Goal: Information Seeking & Learning: Learn about a topic

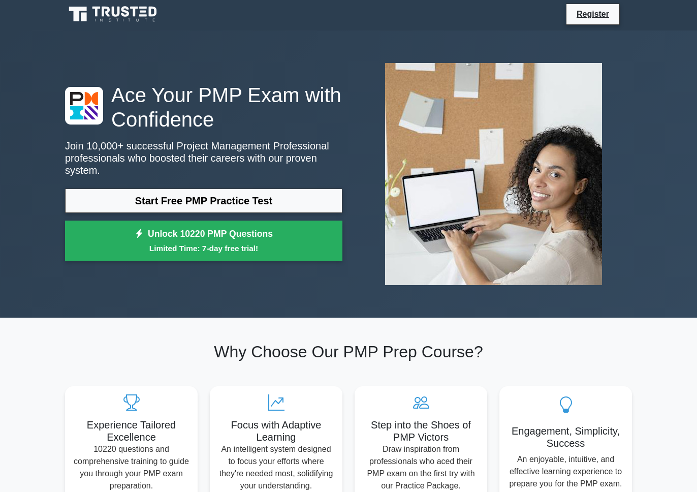
scroll to position [196, 0]
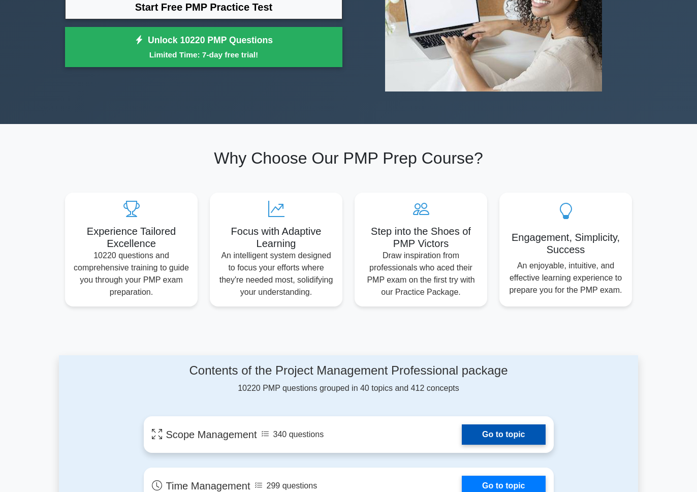
click at [518, 445] on link "Go to topic" at bounding box center [503, 434] width 83 height 20
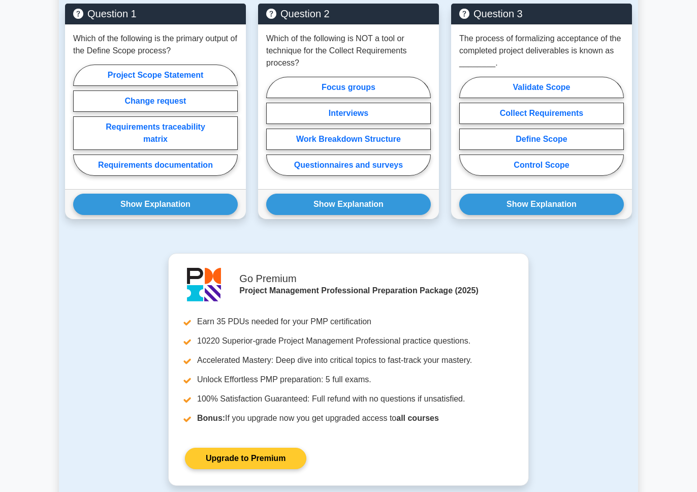
scroll to position [621, 0]
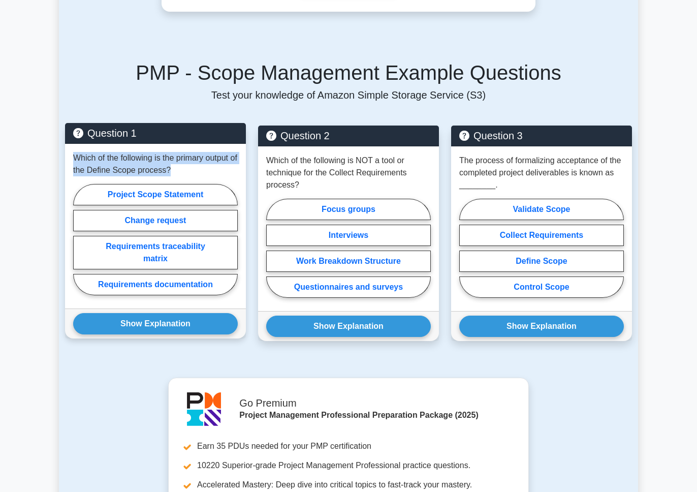
drag, startPoint x: 76, startPoint y: 160, endPoint x: 206, endPoint y: 165, distance: 130.7
click at [206, 165] on p "Which of the following is the primary output of the Define Scope process?" at bounding box center [155, 164] width 165 height 24
click at [208, 169] on p "Which of the following is the primary output of the Define Scope process?" at bounding box center [155, 164] width 165 height 24
click at [210, 173] on p "Which of the following is the primary output of the Define Scope process?" at bounding box center [155, 164] width 165 height 24
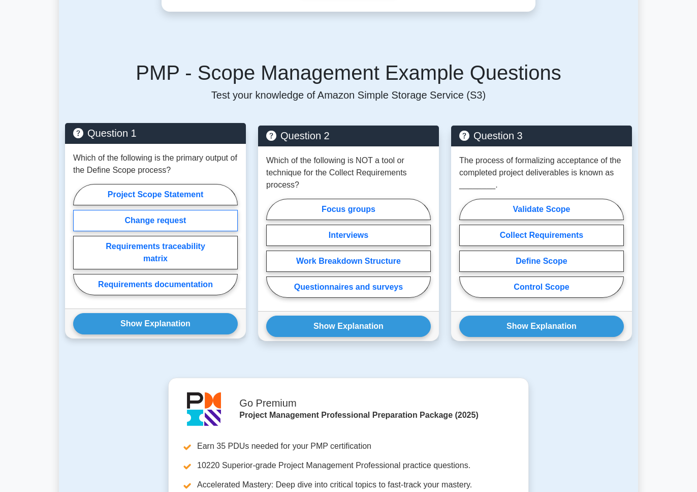
click at [180, 223] on label "Change request" at bounding box center [155, 220] width 165 height 21
click at [80, 239] on input "Change request" at bounding box center [76, 242] width 7 height 7
radio input "true"
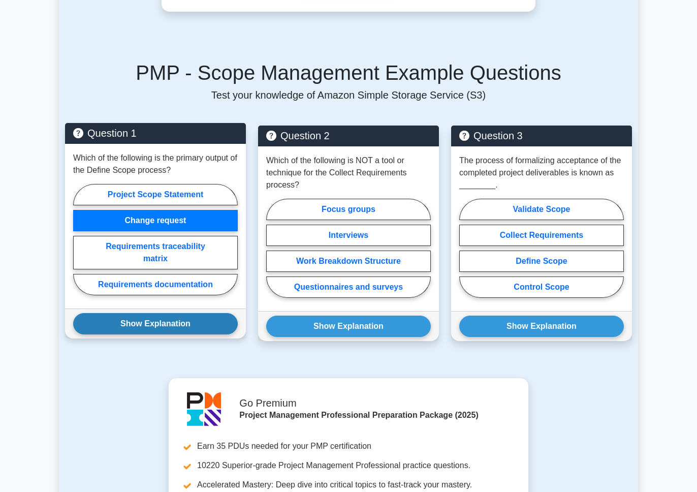
click at [191, 327] on button "Show Explanation" at bounding box center [155, 323] width 165 height 21
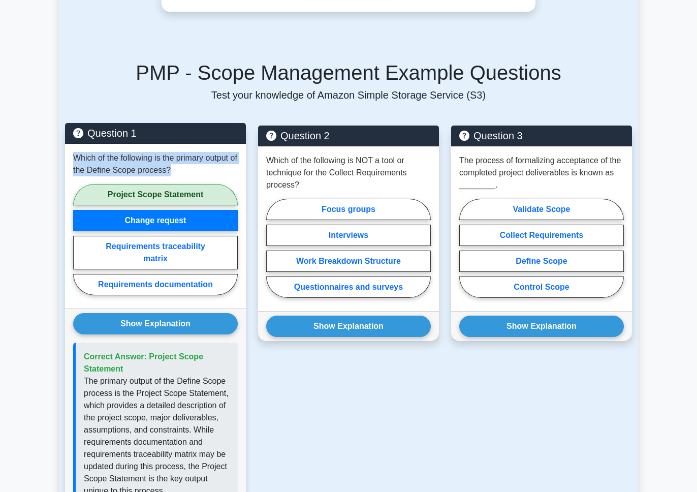
drag, startPoint x: 182, startPoint y: 172, endPoint x: 68, endPoint y: 155, distance: 116.1
click at [65, 153] on div "Which of the following is the primary output of the Define Scope process? Proje…" at bounding box center [155, 226] width 181 height 165
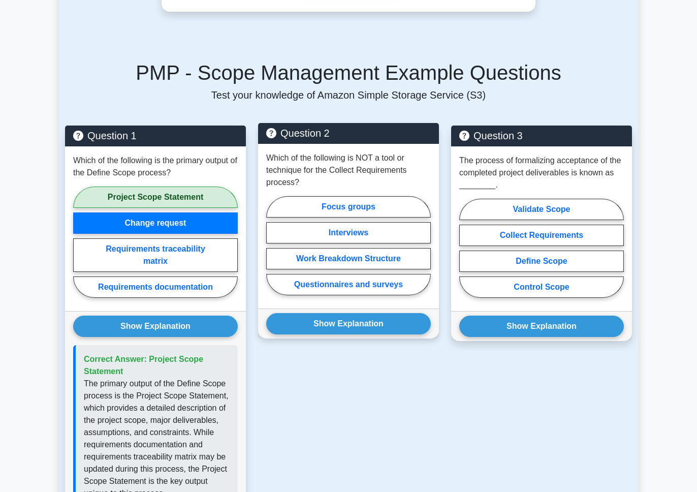
click at [309, 179] on p "Which of the following is NOT a tool or technique for the Collect Requirements …" at bounding box center [348, 170] width 165 height 37
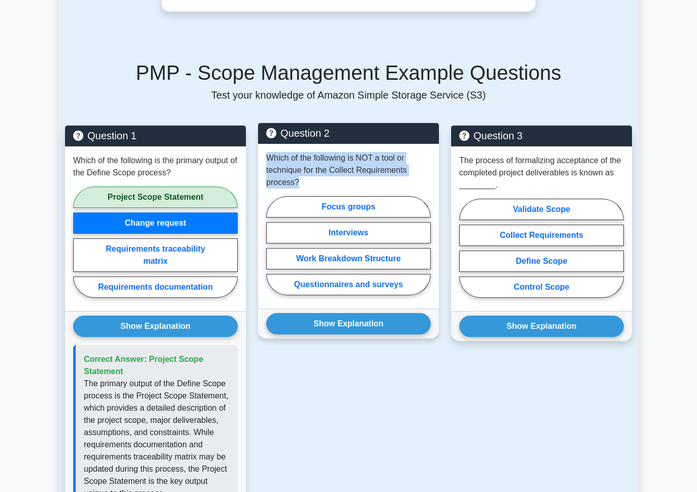
drag, startPoint x: 317, startPoint y: 182, endPoint x: 260, endPoint y: 160, distance: 61.1
click at [260, 160] on div "Which of the following is NOT a tool or technique for the Collect Requirements …" at bounding box center [348, 226] width 181 height 165
copy p "Which of the following is NOT a tool or technique for the Collect Requirements …"
click at [363, 262] on label "Work Breakdown Structure" at bounding box center [348, 258] width 165 height 21
click at [273, 252] on input "Work Breakdown Structure" at bounding box center [269, 248] width 7 height 7
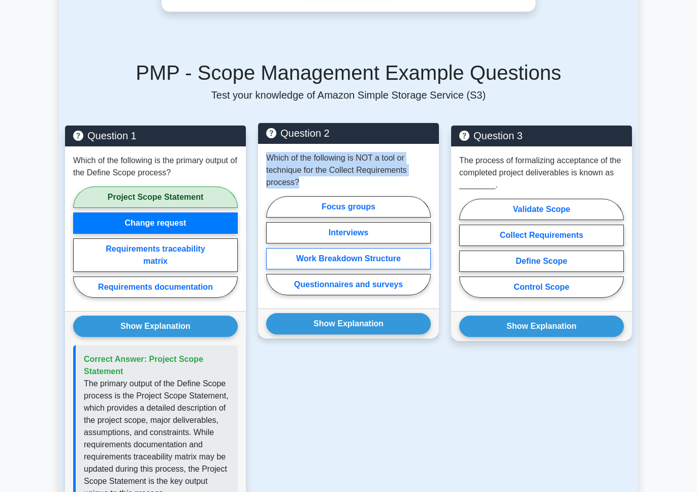
radio input "true"
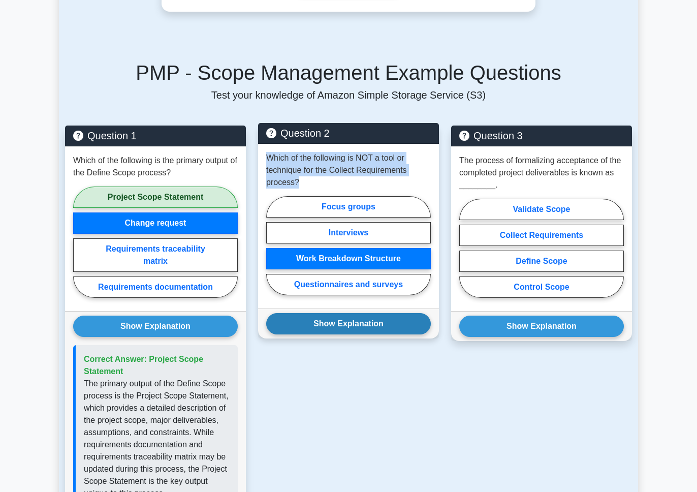
click at [379, 330] on button "Show Explanation" at bounding box center [348, 323] width 165 height 21
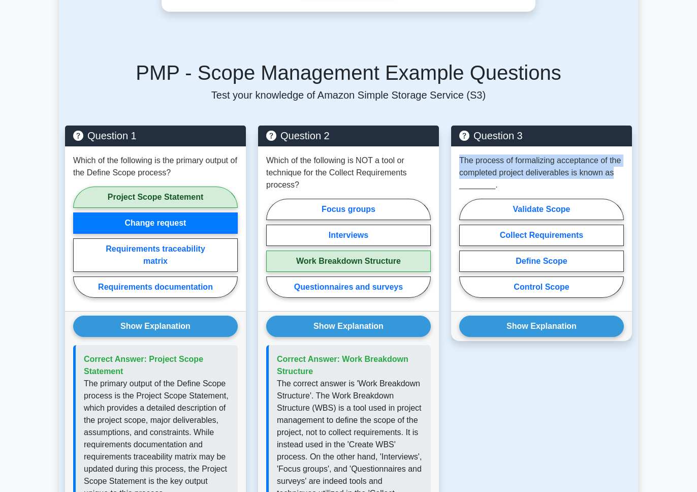
drag, startPoint x: 621, startPoint y: 172, endPoint x: 447, endPoint y: 160, distance: 174.7
click at [447, 160] on div "Question 3 The process of formalizing acceptance of the completed project deliv…" at bounding box center [541, 410] width 193 height 569
copy p "The process of formalizing acceptance of the completed project deliverables is …"
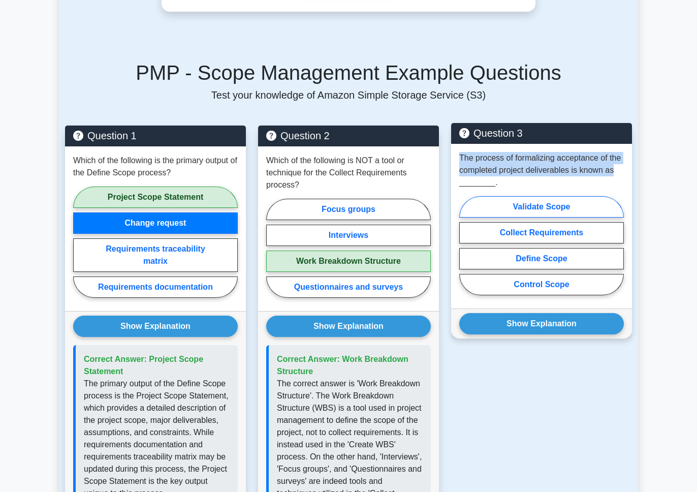
click at [555, 206] on label "Validate Scope" at bounding box center [541, 206] width 165 height 21
click at [466, 245] on input "Validate Scope" at bounding box center [462, 248] width 7 height 7
radio input "true"
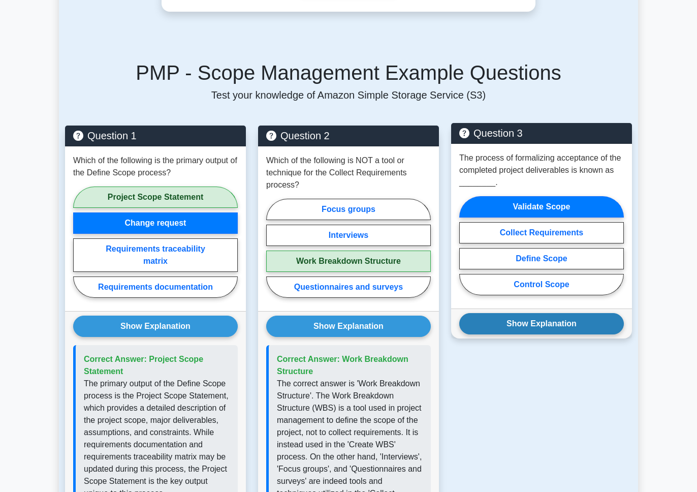
drag, startPoint x: 604, startPoint y: 337, endPoint x: 596, endPoint y: 326, distance: 13.8
click at [604, 337] on div "Show Explanation Correct Answer: Validate Scope" at bounding box center [541, 323] width 181 height 30
click at [595, 324] on button "Show Explanation" at bounding box center [541, 323] width 165 height 21
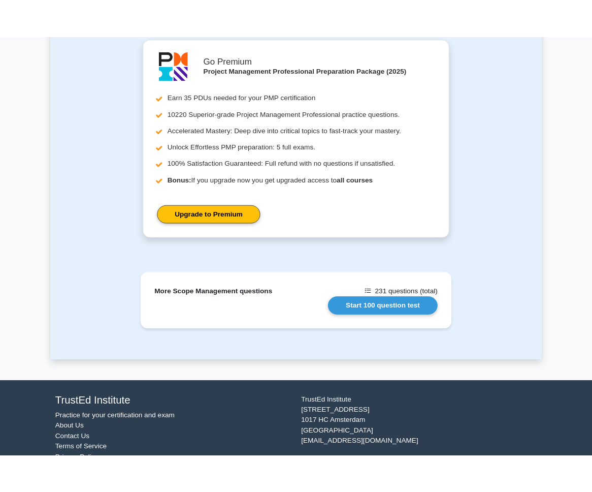
scroll to position [1373, 0]
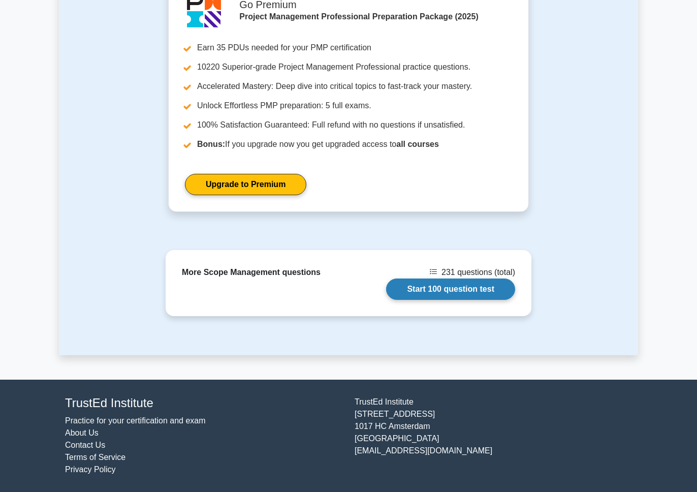
click at [483, 297] on link "Start 100 question test" at bounding box center [450, 288] width 129 height 21
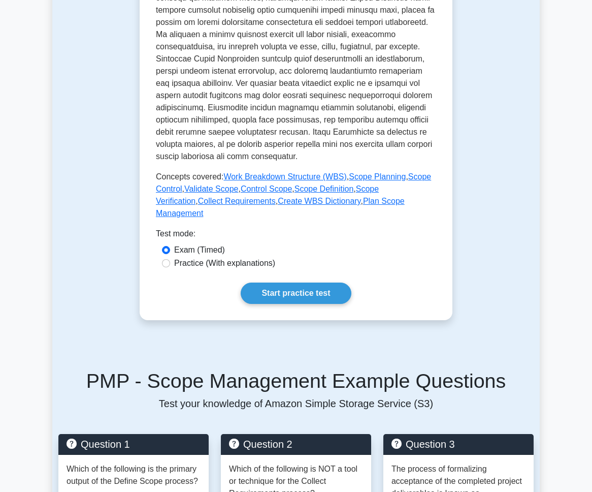
scroll to position [0, 0]
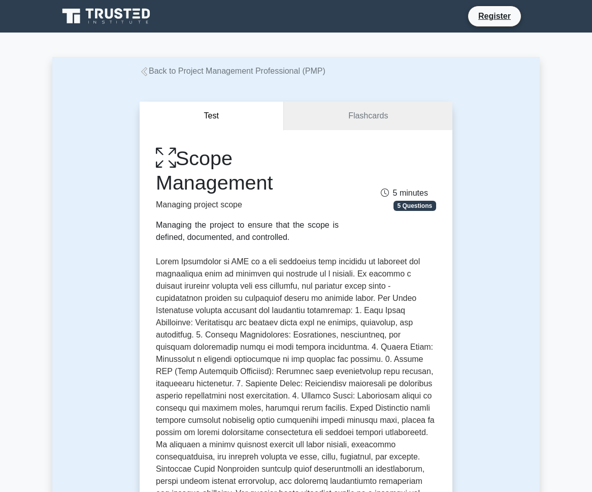
click at [341, 88] on div "Test Flashcards Scope Management Managing project scope Managing the project to…" at bounding box center [296, 415] width 325 height 677
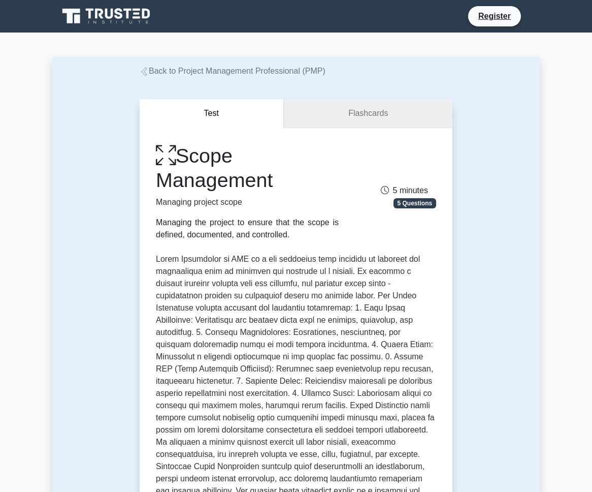
click at [359, 110] on link "Flashcards" at bounding box center [368, 113] width 169 height 29
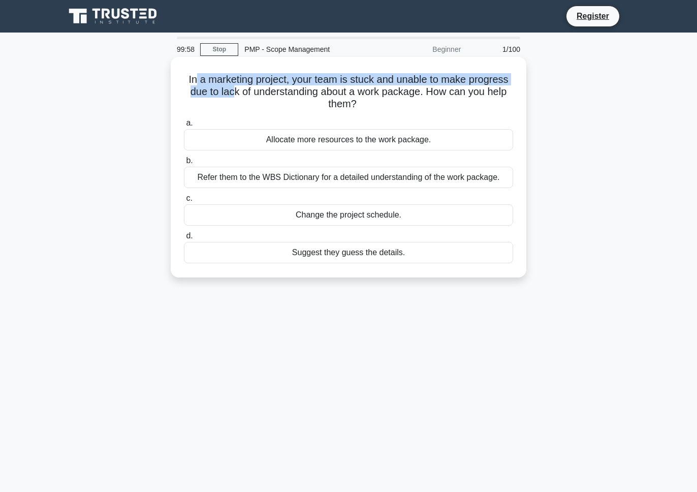
drag, startPoint x: 200, startPoint y: 79, endPoint x: 233, endPoint y: 86, distance: 33.7
click at [233, 86] on h5 "In a marketing project, your team is stuck and unable to make progress due to l…" at bounding box center [348, 92] width 331 height 38
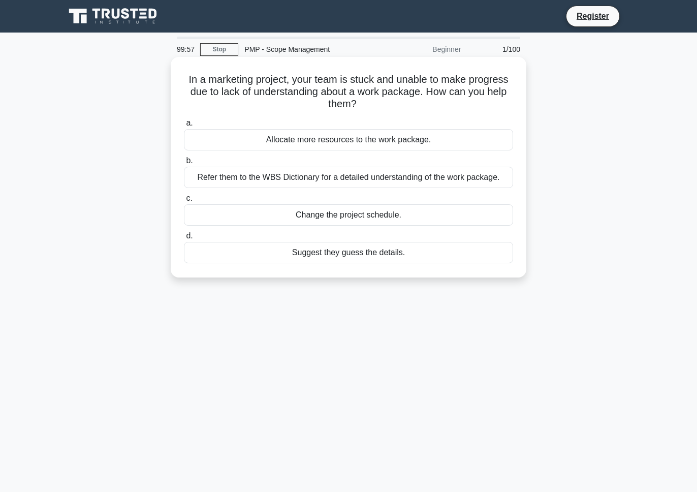
click at [264, 91] on h5 "In a marketing project, your team is stuck and unable to make progress due to l…" at bounding box center [348, 92] width 331 height 38
drag, startPoint x: 296, startPoint y: 75, endPoint x: 348, endPoint y: 84, distance: 52.5
click at [348, 84] on h5 "In a marketing project, your team is stuck and unable to make progress due to l…" at bounding box center [348, 92] width 331 height 38
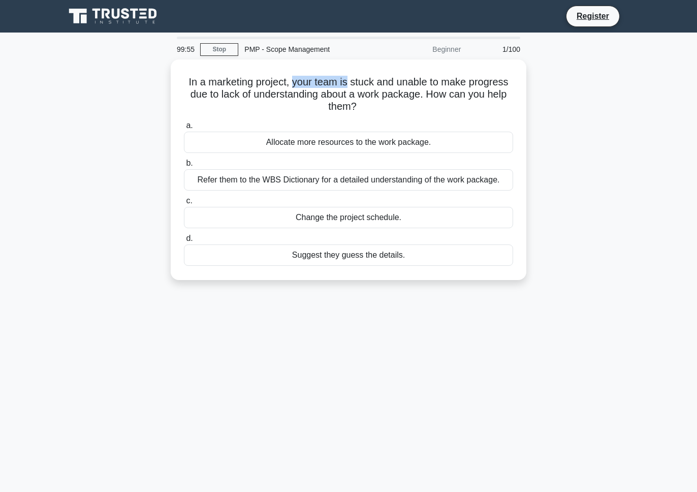
drag, startPoint x: 427, startPoint y: 108, endPoint x: 167, endPoint y: 78, distance: 261.4
click at [167, 78] on div "In a marketing project, your team is stuck and unable to make progress due to l…" at bounding box center [348, 175] width 579 height 233
copy h5 "In a marketing project, your team is stuck and unable to make progress due to l…"
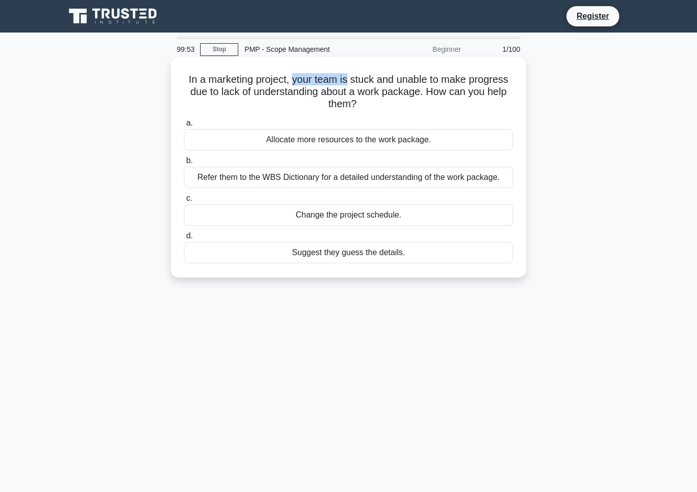
drag, startPoint x: 442, startPoint y: 263, endPoint x: 183, endPoint y: 79, distance: 317.8
click at [183, 79] on div "In a marketing project, your team is stuck and unable to make progress due to l…" at bounding box center [349, 167] width 348 height 212
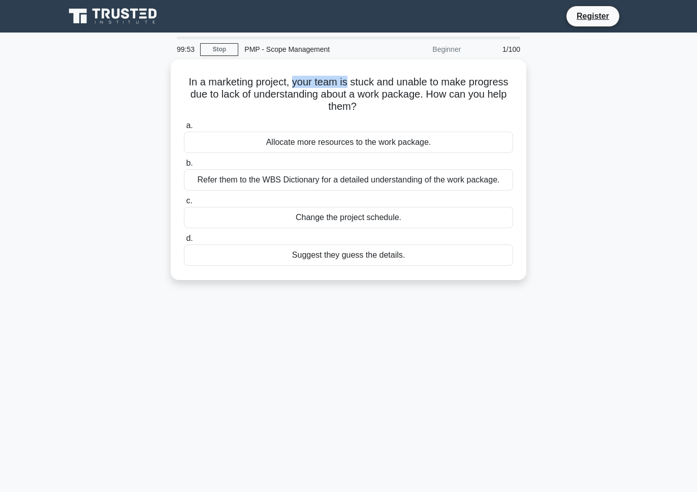
copy div "In a marketing project, your team is stuck and unable to make progress due to l…"
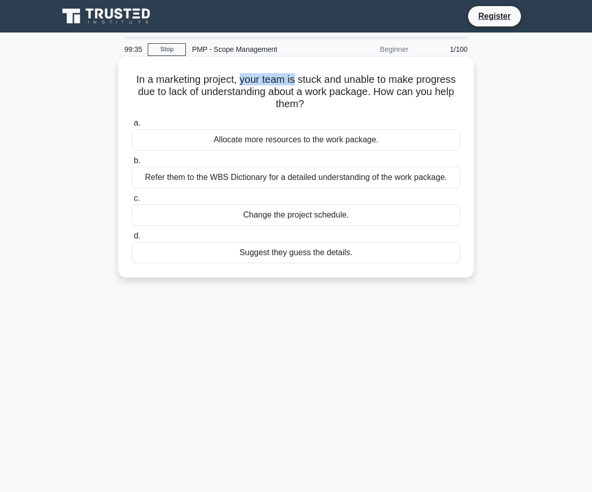
click at [211, 142] on div "Allocate more resources to the work package." at bounding box center [296, 139] width 329 height 21
click at [132, 127] on input "a. Allocate more resources to the work package." at bounding box center [132, 123] width 0 height 7
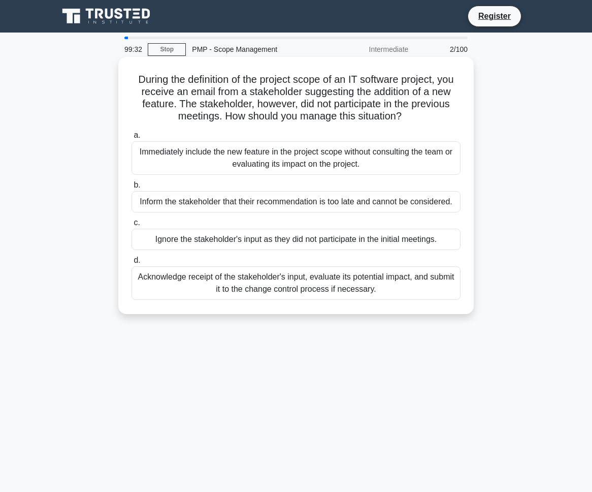
drag, startPoint x: 127, startPoint y: 75, endPoint x: 163, endPoint y: 230, distance: 158.6
click at [427, 288] on div "During the definition of the project scope of an IT software project, you recei…" at bounding box center [296, 185] width 348 height 249
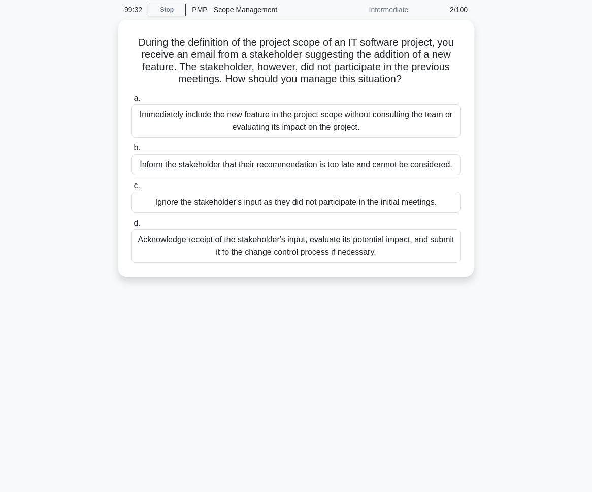
scroll to position [57, 0]
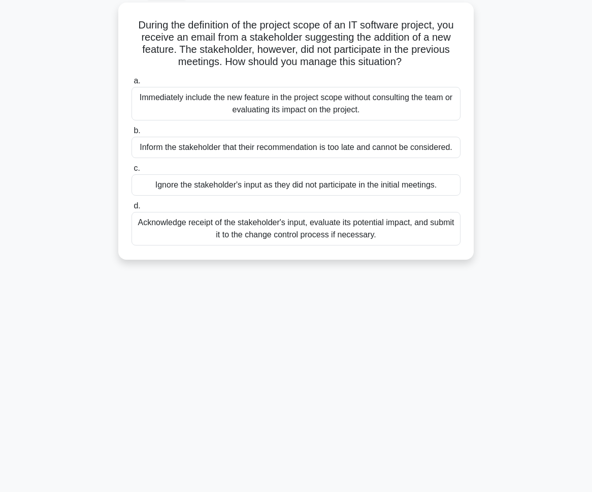
copy div "During the definition of the project scope of an IT software project, you recei…"
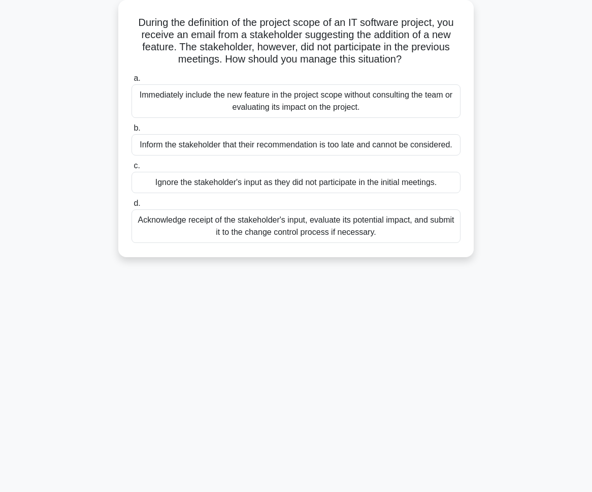
click at [218, 234] on div "Acknowledge receipt of the stakeholder's input, evaluate its potential impact, …" at bounding box center [296, 226] width 329 height 34
click at [132, 207] on input "d. Acknowledge receipt of the stakeholder's input, evaluate its potential impac…" at bounding box center [132, 203] width 0 height 7
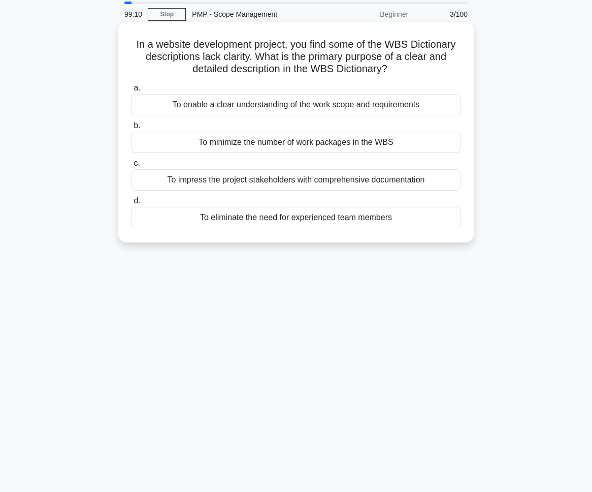
scroll to position [0, 0]
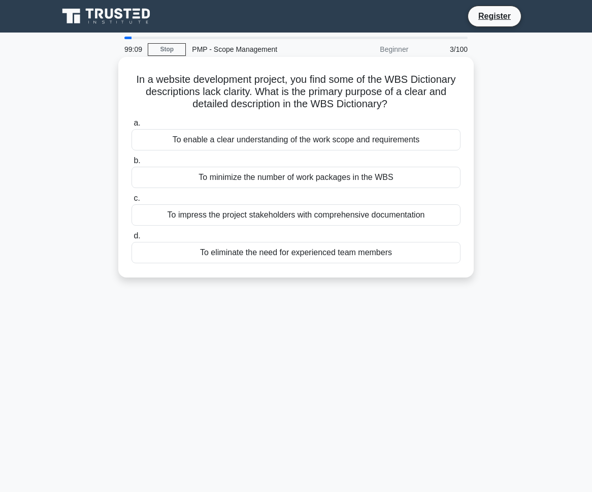
drag, startPoint x: 133, startPoint y: 75, endPoint x: 415, endPoint y: 262, distance: 338.4
click at [415, 262] on div "In a website development project, you find some of the WBS Dictionary descripti…" at bounding box center [296, 167] width 348 height 212
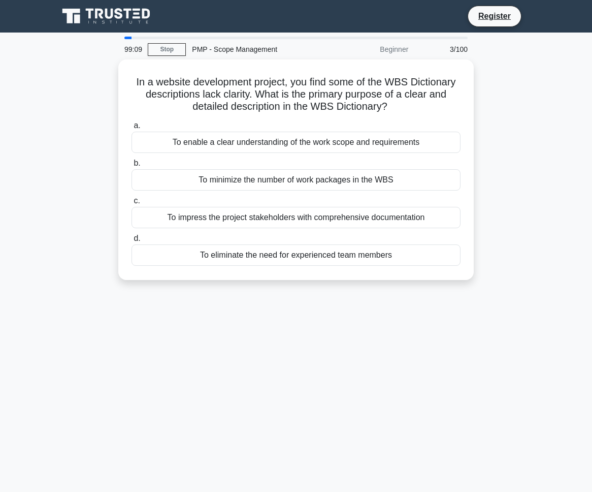
copy div "In a website development project, you find some of the WBS Dictionary descripti…"
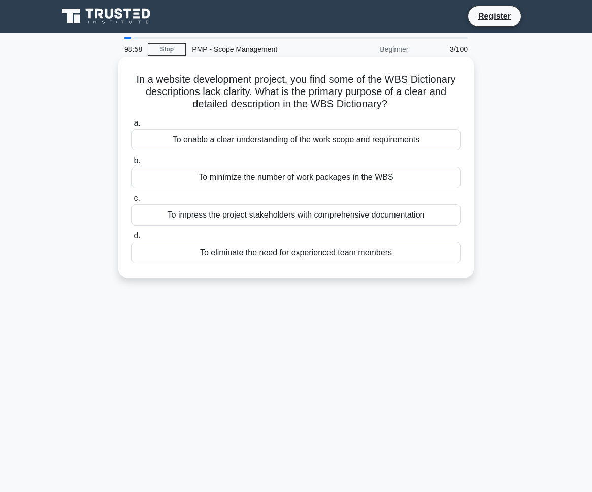
click at [330, 141] on div "To enable a clear understanding of the work scope and requirements" at bounding box center [296, 139] width 329 height 21
click at [132, 127] on input "a. To enable a clear understanding of the work scope and requirements" at bounding box center [132, 123] width 0 height 7
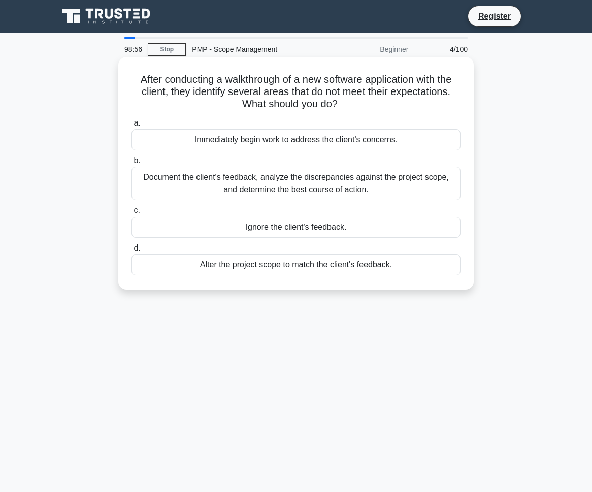
drag, startPoint x: 423, startPoint y: 275, endPoint x: 146, endPoint y: 70, distance: 344.3
click at [147, 70] on div "After conducting a walkthrough of a new software application with the client, t…" at bounding box center [296, 173] width 348 height 225
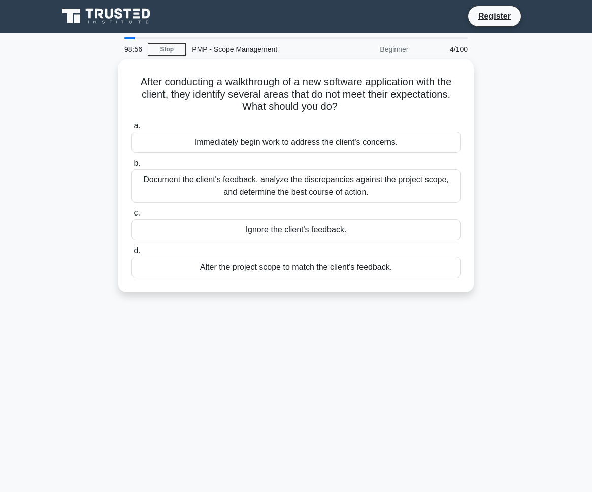
copy div "After conducting a walkthrough of a new software application with the client, t…"
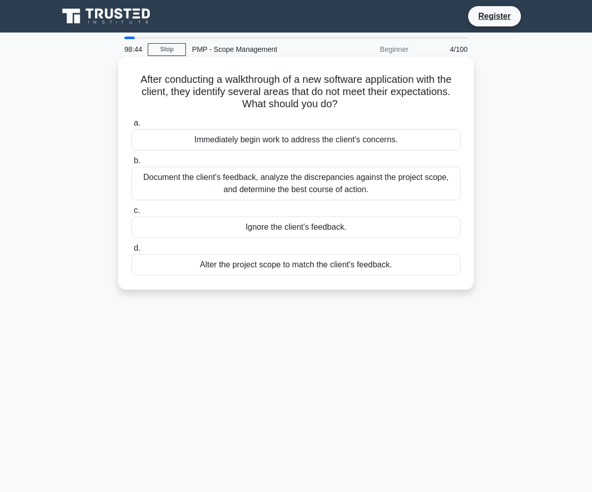
click at [212, 177] on div "Document the client's feedback, analyze the discrepancies against the project s…" at bounding box center [296, 184] width 329 height 34
click at [132, 164] on input "b. Document the client's feedback, analyze the discrepancies against the projec…" at bounding box center [132, 161] width 0 height 7
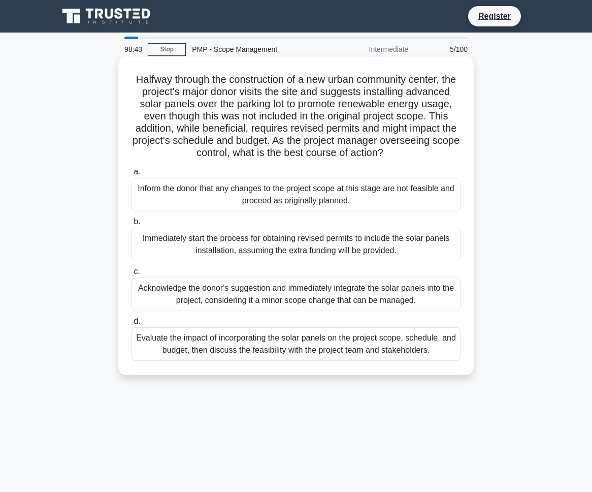
drag, startPoint x: 144, startPoint y: 93, endPoint x: 136, endPoint y: 87, distance: 10.2
click at [143, 93] on h5 "Halfway through the construction of a new urban community center, the project's…" at bounding box center [296, 116] width 331 height 86
drag, startPoint x: 148, startPoint y: 83, endPoint x: 171, endPoint y: 242, distance: 160.7
click at [447, 375] on div "Halfway through the construction of a new urban community center, the project's…" at bounding box center [296, 216] width 356 height 318
copy div "alfway through the construction of a new urban community center, the project's …"
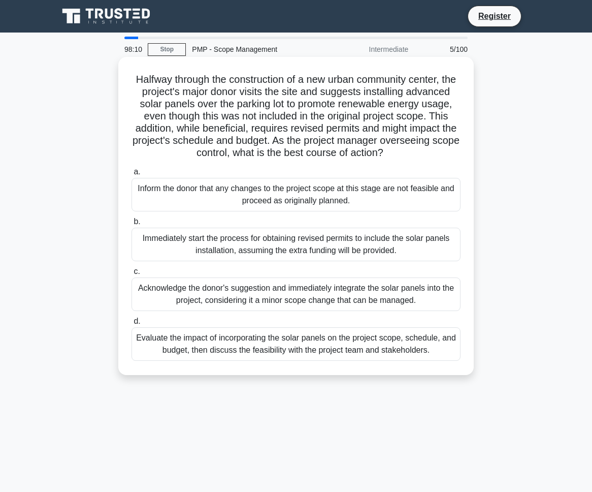
click at [241, 352] on div "Evaluate the impact of incorporating the solar panels on the project scope, sch…" at bounding box center [296, 344] width 329 height 34
click at [132, 325] on input "d. Evaluate the impact of incorporating the solar panels on the project scope, …" at bounding box center [132, 321] width 0 height 7
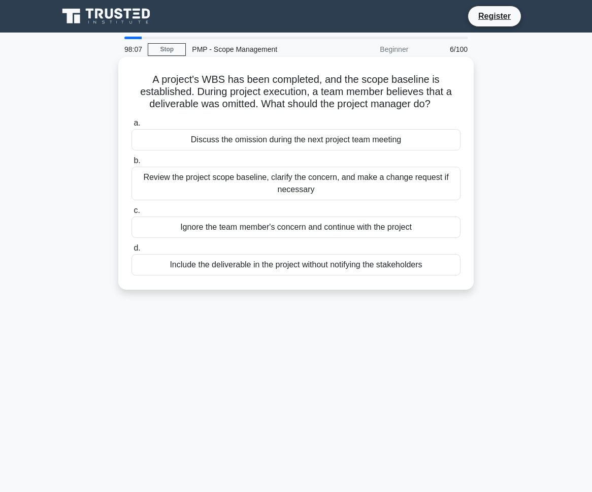
drag, startPoint x: 484, startPoint y: 286, endPoint x: 148, endPoint y: 78, distance: 394.9
click at [148, 78] on div "A project's WBS has been completed, and the scope baseline is established. Duri…" at bounding box center [296, 181] width 488 height 245
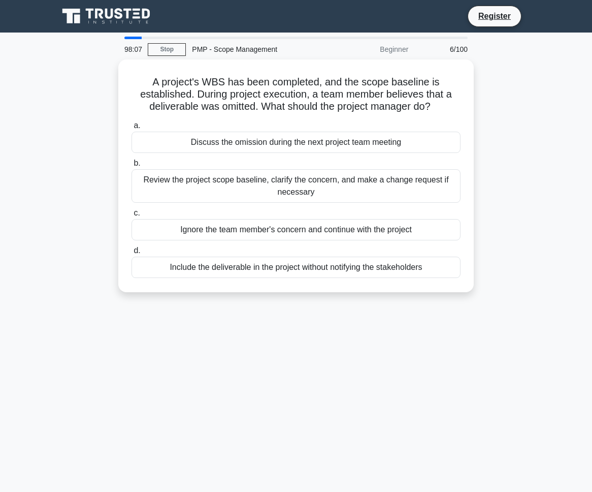
copy div "A project's WBS has been completed, and the scope baseline is established. Duri…"
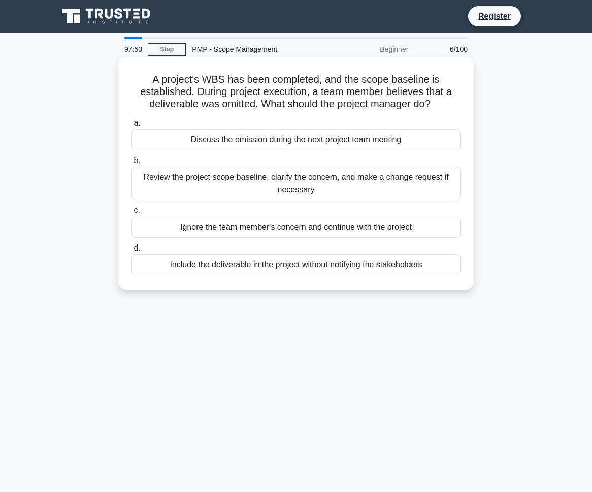
click at [291, 184] on div "Review the project scope baseline, clarify the concern, and make a change reque…" at bounding box center [296, 184] width 329 height 34
click at [132, 164] on input "b. Review the project scope baseline, clarify the concern, and make a change re…" at bounding box center [132, 161] width 0 height 7
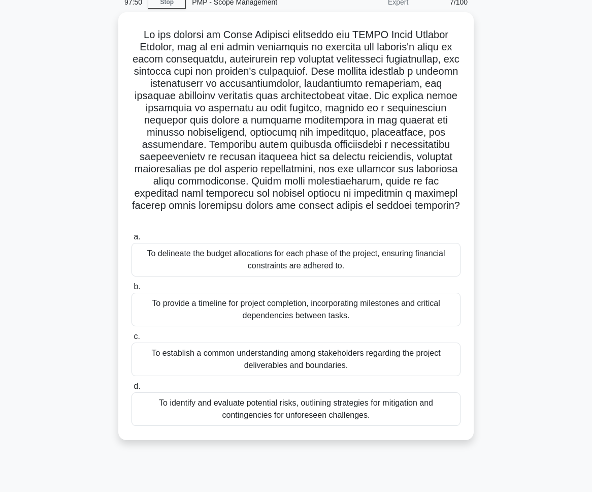
scroll to position [57, 0]
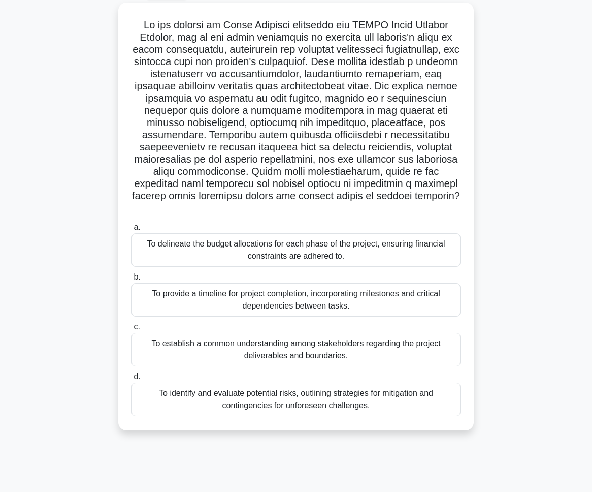
drag, startPoint x: 131, startPoint y: 77, endPoint x: 503, endPoint y: 480, distance: 548.0
click at [506, 484] on div "97:50 Stop PMP - Scope Management Expert 7/100 .spinner_0XTQ{transform-origin:c…" at bounding box center [296, 234] width 488 height 508
copy div "In the context of Scope Planning following the PMBOK Guide Seventh Edition, one…"
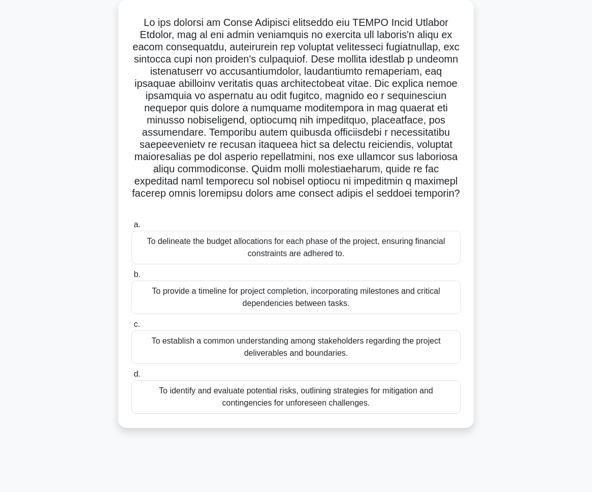
click at [273, 341] on div "To establish a common understanding among stakeholders regarding the project de…" at bounding box center [296, 347] width 329 height 34
click at [132, 328] on input "c. To establish a common understanding among stakeholders regarding the project…" at bounding box center [132, 324] width 0 height 7
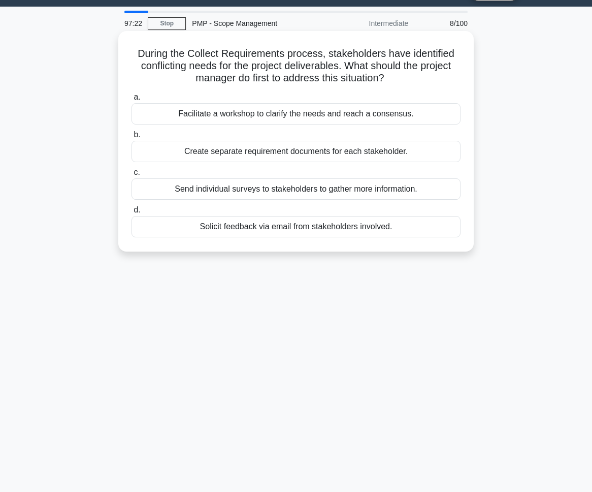
scroll to position [0, 0]
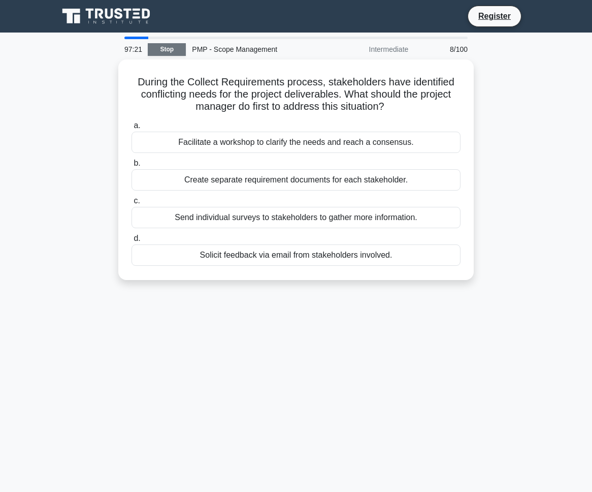
click at [173, 48] on link "Stop" at bounding box center [167, 49] width 38 height 13
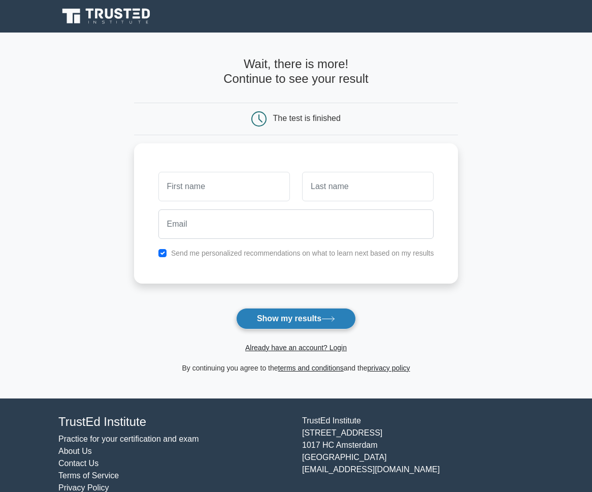
drag, startPoint x: 308, startPoint y: 319, endPoint x: 313, endPoint y: 323, distance: 6.2
click at [308, 319] on button "Show my results" at bounding box center [296, 318] width 120 height 21
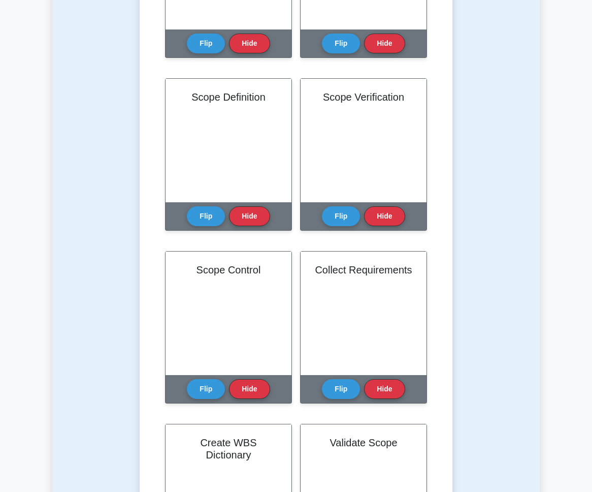
scroll to position [23, 0]
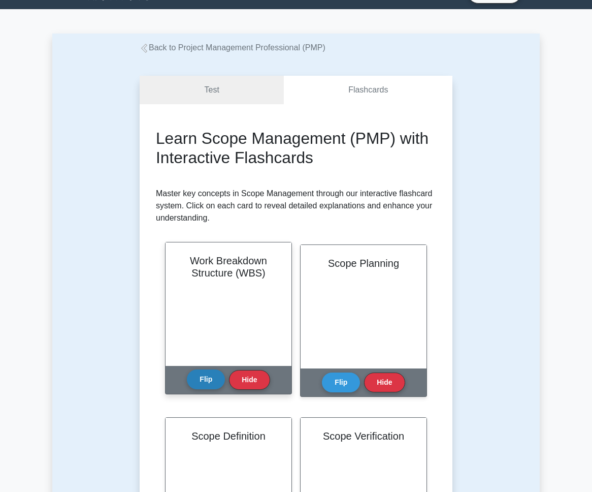
click at [207, 383] on button "Flip" at bounding box center [206, 379] width 38 height 20
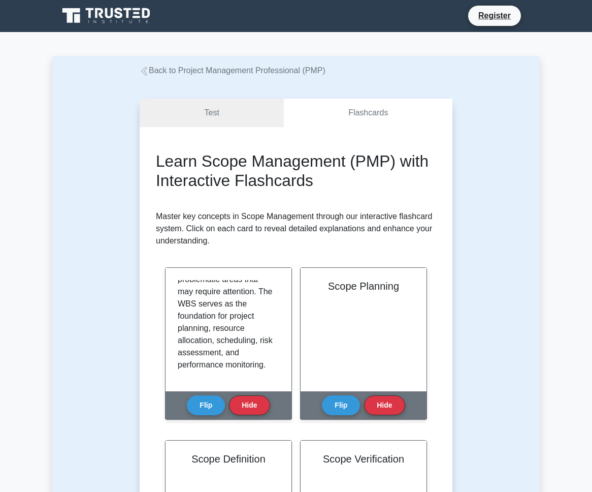
scroll to position [0, 0]
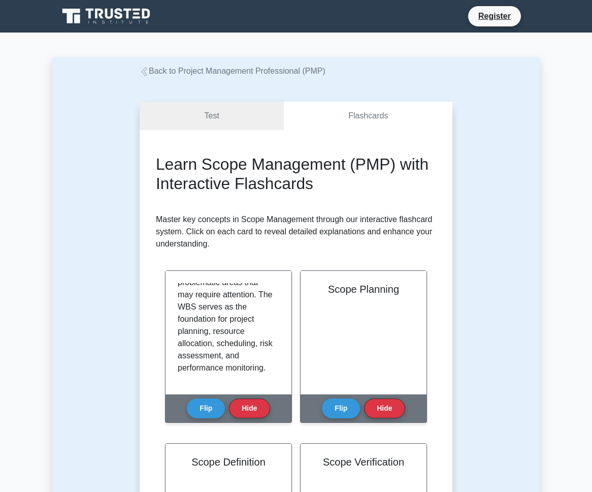
click at [112, 10] on icon at bounding box center [110, 14] width 8 height 10
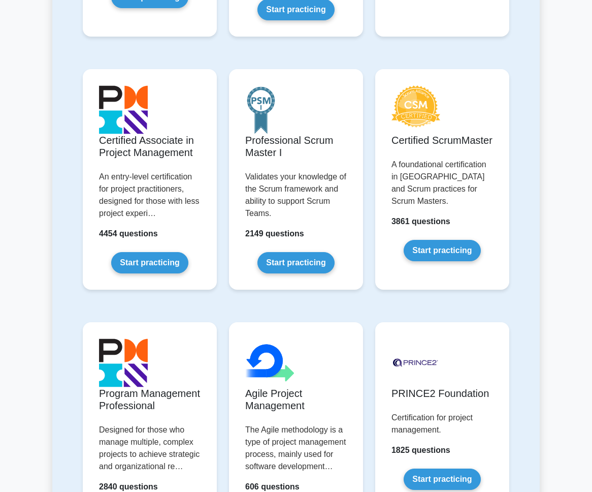
scroll to position [445, 0]
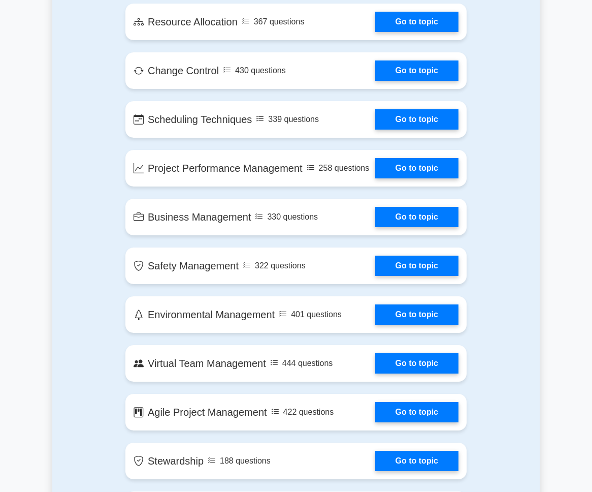
scroll to position [2139, 0]
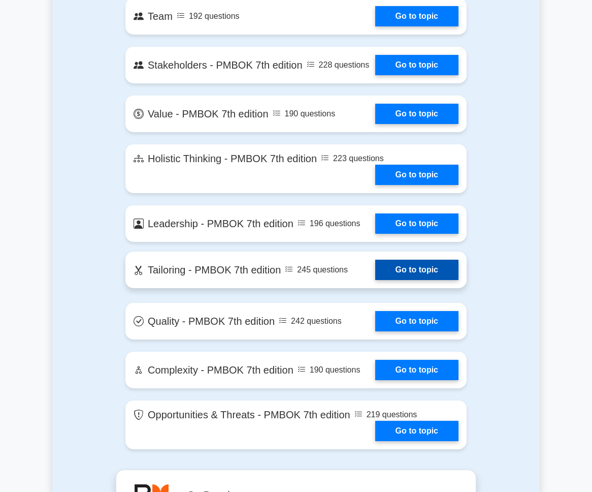
click at [418, 270] on link "Go to topic" at bounding box center [416, 270] width 83 height 20
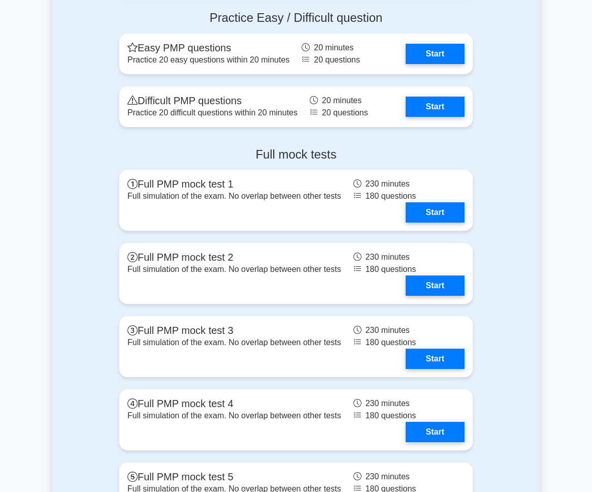
scroll to position [2853, 0]
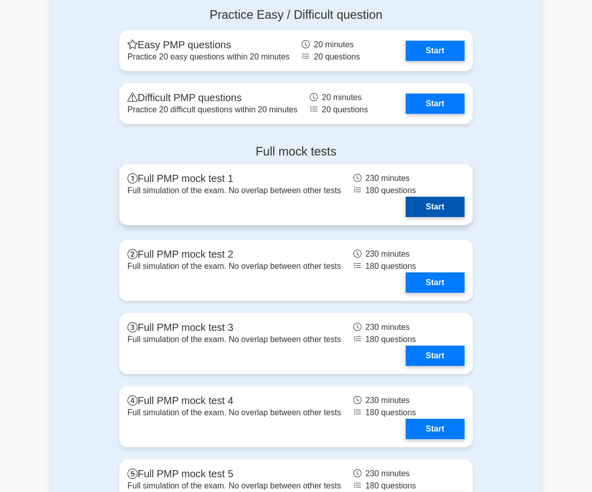
click at [427, 208] on link "Start" at bounding box center [435, 207] width 59 height 20
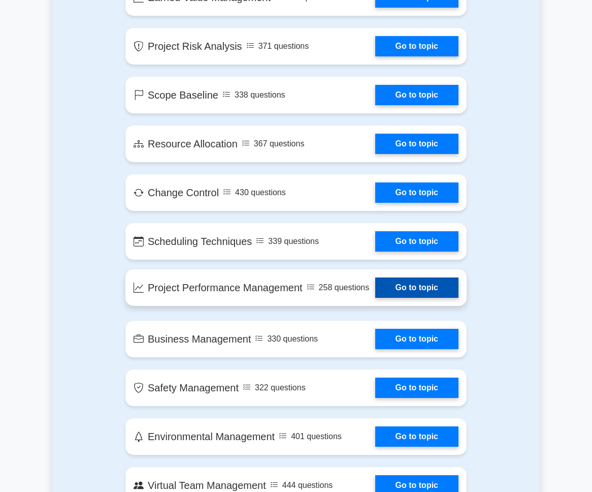
scroll to position [1606, 0]
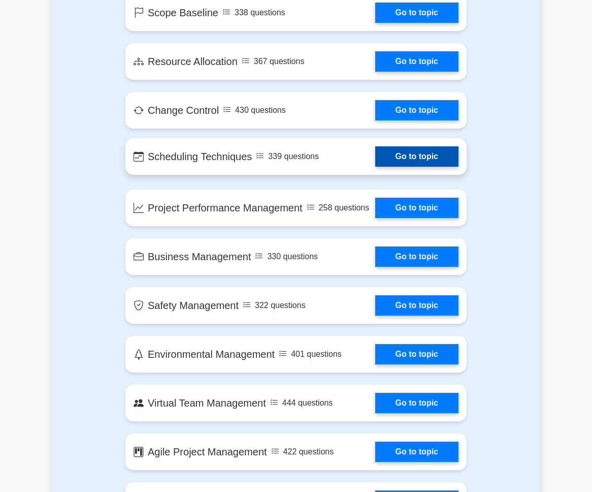
click at [432, 158] on link "Go to topic" at bounding box center [416, 156] width 83 height 20
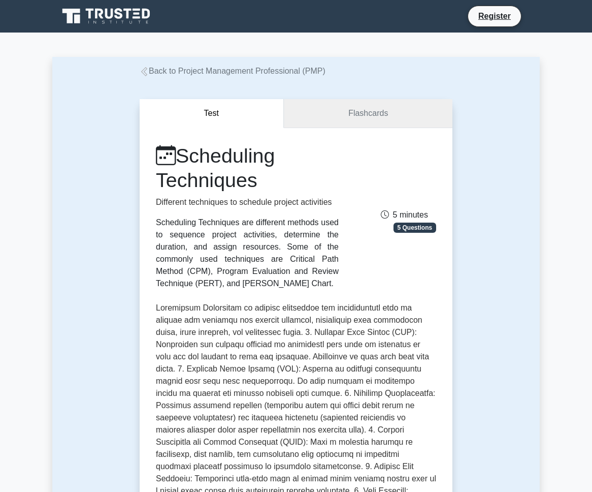
click at [374, 108] on link "Flashcards" at bounding box center [368, 113] width 169 height 29
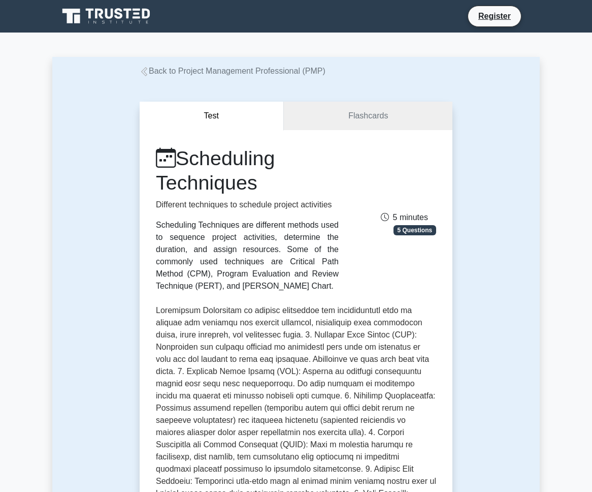
click at [152, 73] on link "Back to Project Management Professional (PMP)" at bounding box center [233, 71] width 186 height 9
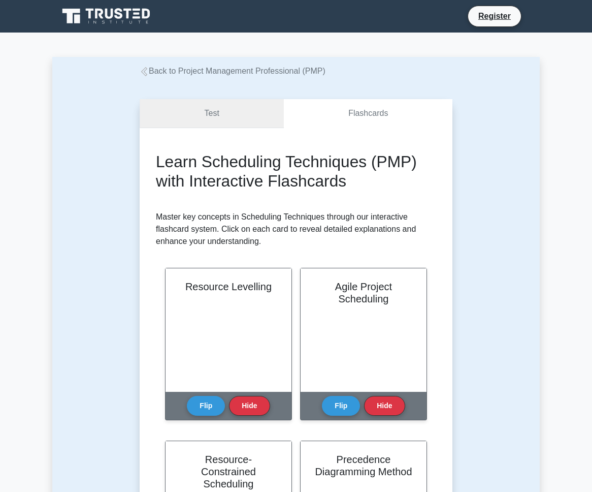
click at [242, 121] on link "Test" at bounding box center [212, 113] width 144 height 29
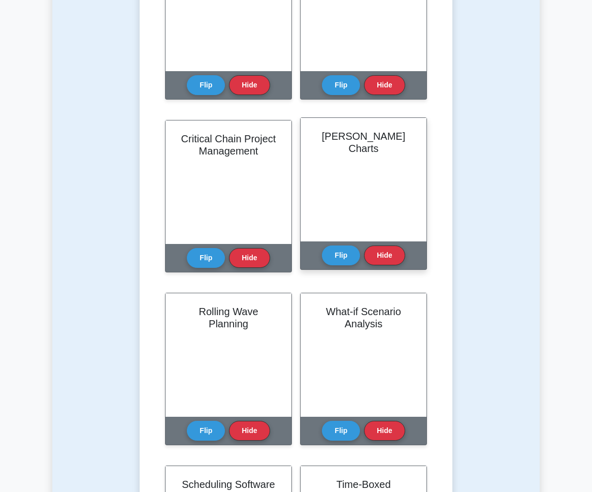
scroll to position [1145, 0]
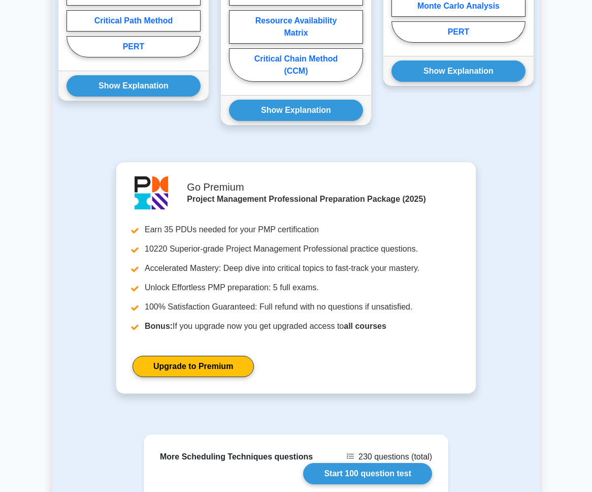
scroll to position [876, 0]
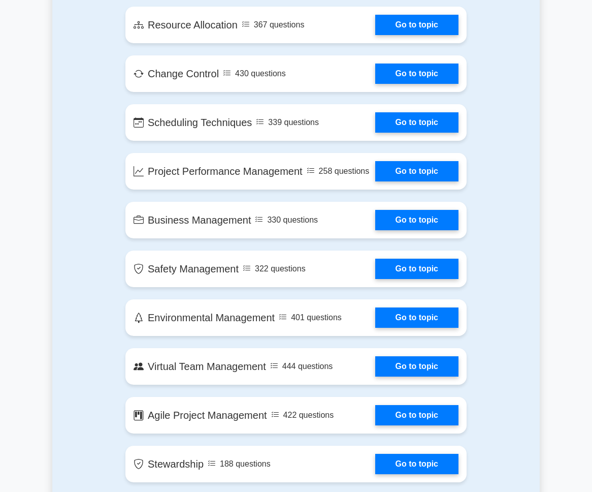
scroll to position [2141, 0]
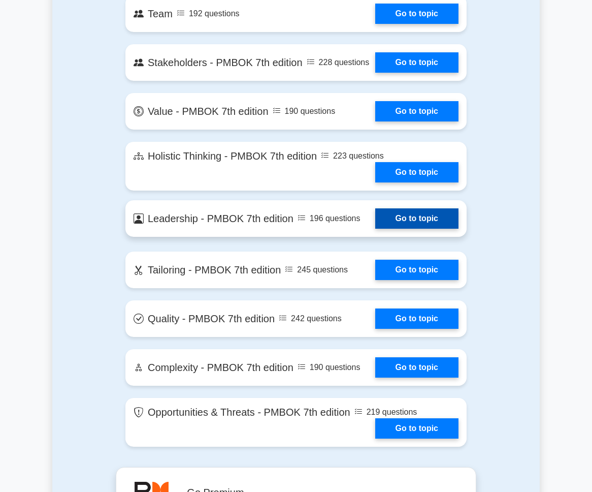
click at [411, 222] on link "Go to topic" at bounding box center [416, 218] width 83 height 20
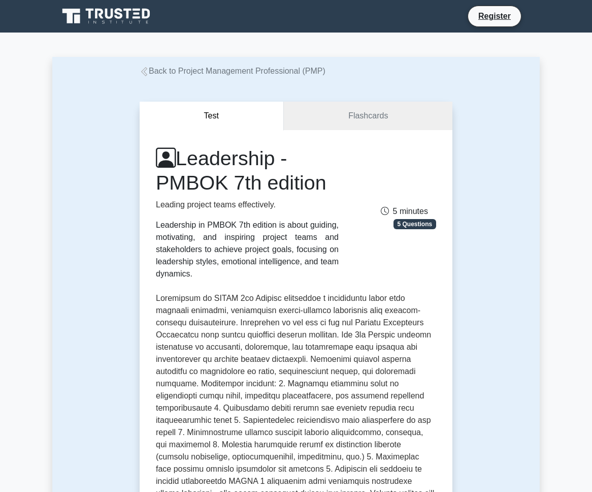
click at [147, 73] on icon at bounding box center [144, 71] width 9 height 9
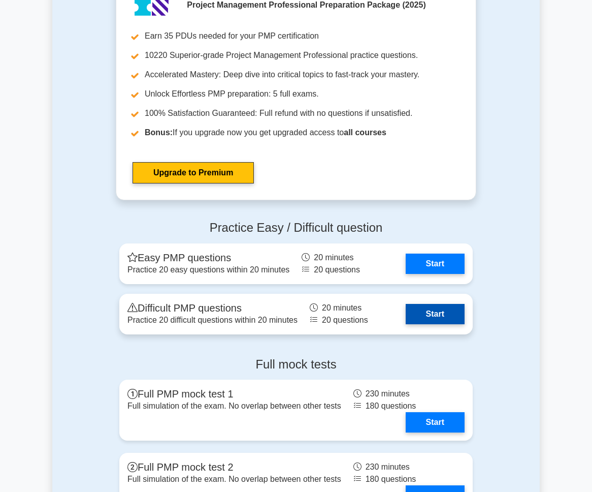
scroll to position [2778, 0]
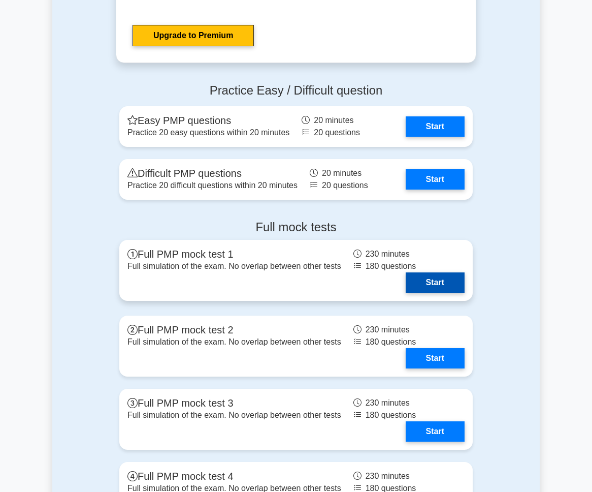
click at [433, 286] on link "Start" at bounding box center [435, 282] width 59 height 20
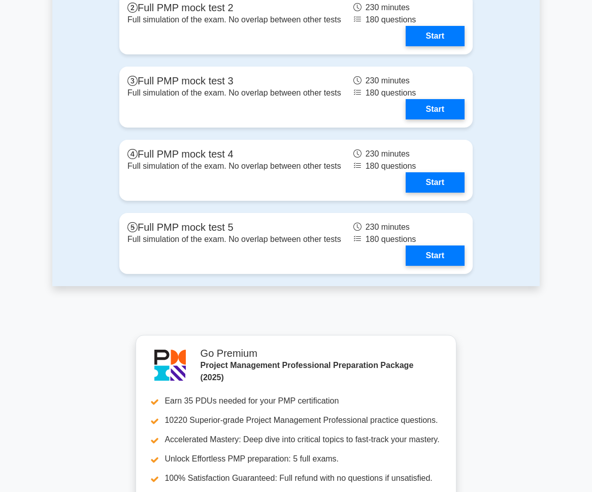
scroll to position [3109, 0]
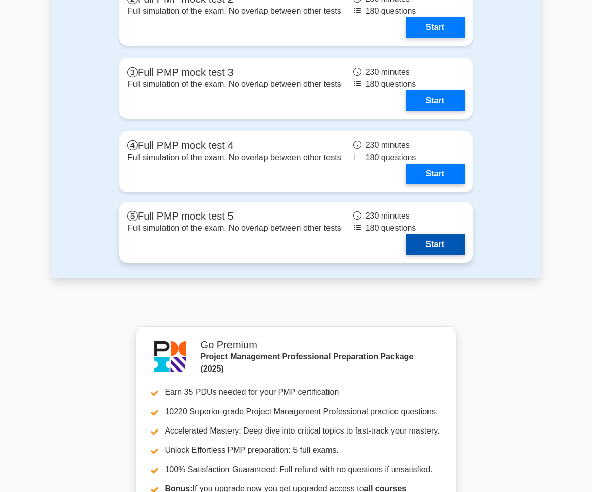
click at [441, 239] on link "Start" at bounding box center [435, 244] width 59 height 20
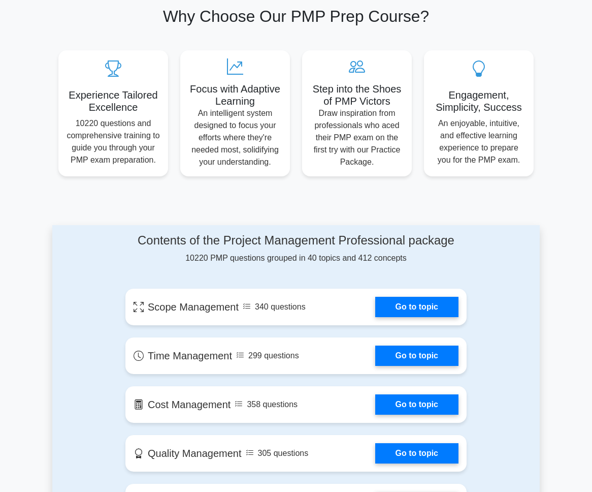
scroll to position [0, 0]
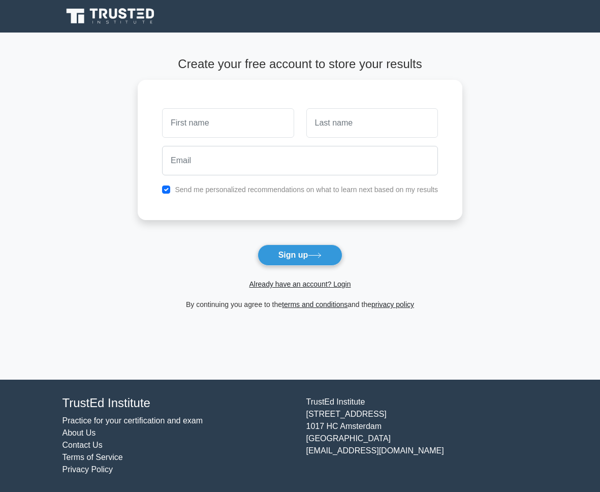
drag, startPoint x: 204, startPoint y: 75, endPoint x: 234, endPoint y: 74, distance: 30.0
click at [208, 74] on form "Create your free account to store your results Send me personalized recommendat…" at bounding box center [300, 184] width 325 height 254
drag, startPoint x: 204, startPoint y: 62, endPoint x: 377, endPoint y: 76, distance: 173.8
click at [361, 75] on div "Create your free account to store your results" at bounding box center [300, 68] width 325 height 23
click at [381, 56] on div "Create your free account to store your results Send me personalized recommendat…" at bounding box center [300, 184] width 325 height 302
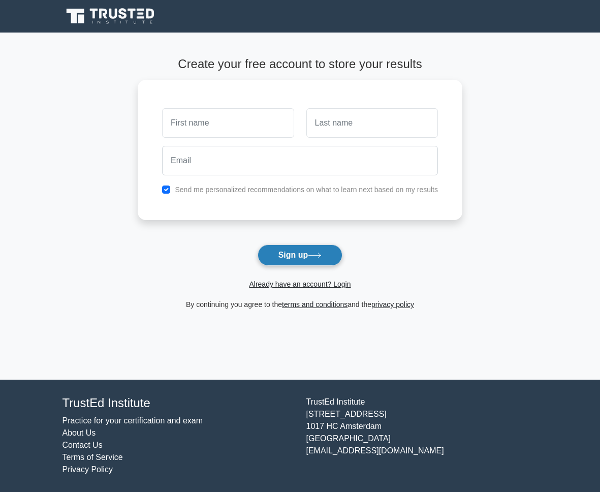
click at [315, 256] on icon at bounding box center [315, 256] width 14 height 6
click at [442, 253] on form "Create your free account to store your results Send me personalized recommendat…" at bounding box center [300, 184] width 325 height 254
click at [168, 191] on input "checkbox" at bounding box center [166, 187] width 8 height 8
checkbox input "false"
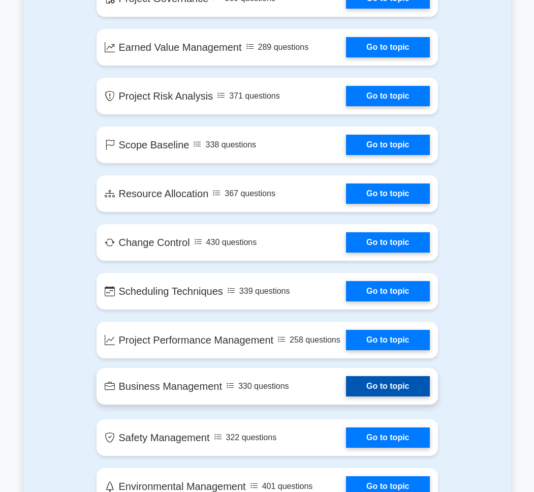
scroll to position [1473, 0]
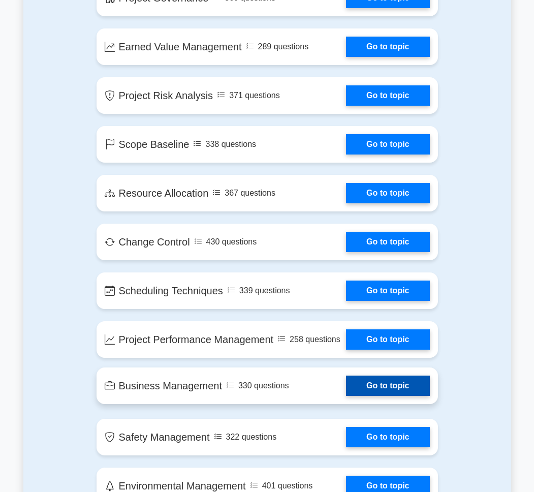
click at [367, 384] on link "Go to topic" at bounding box center [387, 385] width 83 height 20
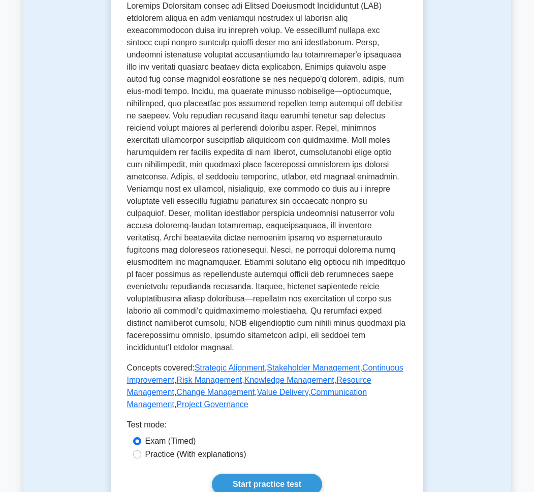
scroll to position [497, 0]
